Goal: Task Accomplishment & Management: Manage account settings

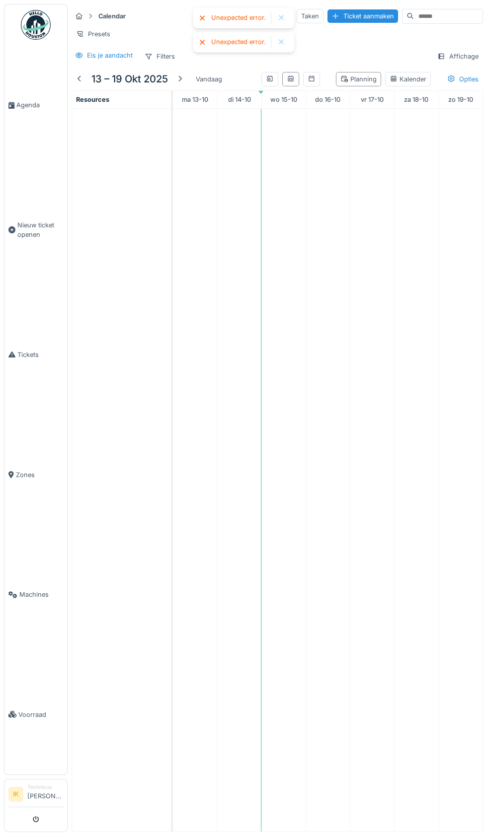
click at [26, 110] on span "Agenda" at bounding box center [39, 104] width 47 height 9
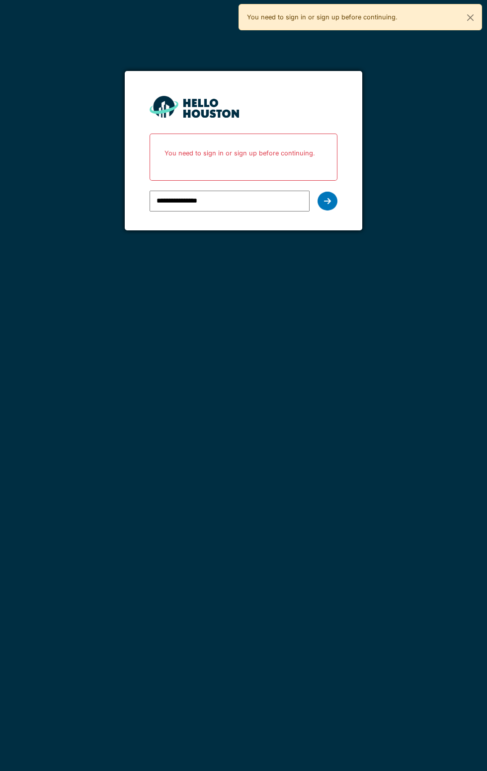
click at [327, 201] on icon at bounding box center [327, 201] width 7 height 8
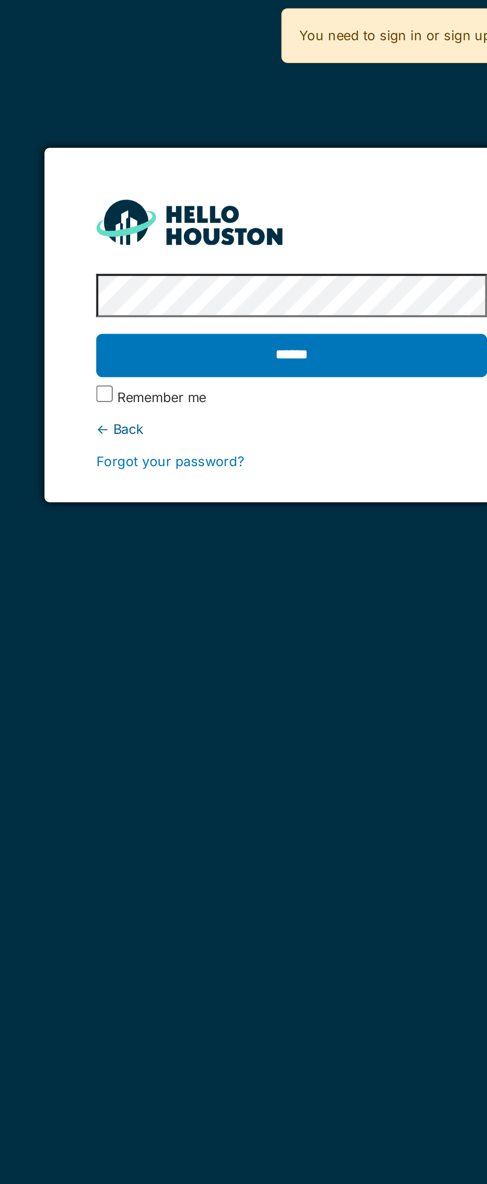
click at [261, 171] on input "******" at bounding box center [242, 170] width 187 height 21
